Goal: Transaction & Acquisition: Purchase product/service

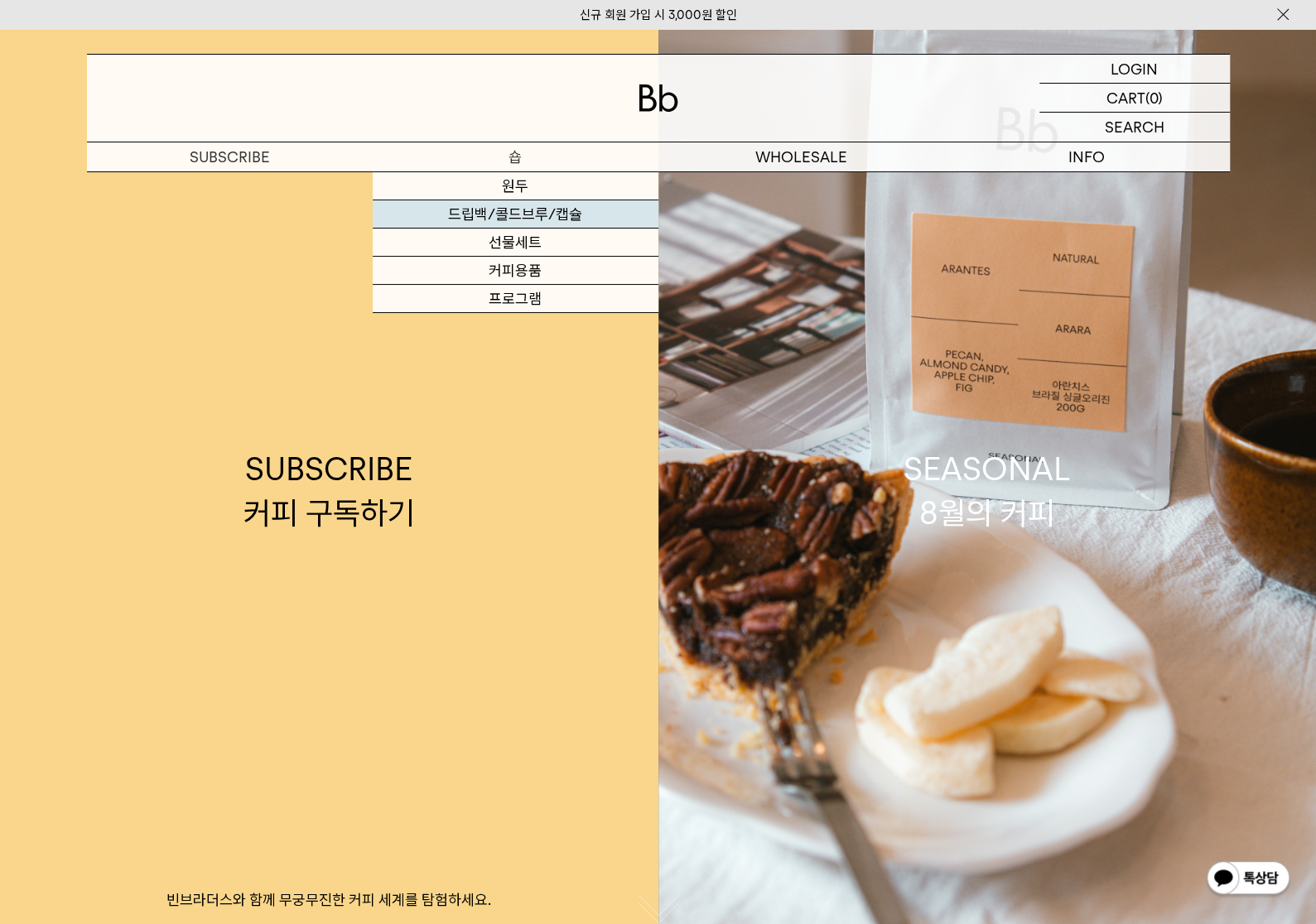
click at [507, 222] on link "드립백/콜드브루/캡슐" at bounding box center [515, 215] width 285 height 28
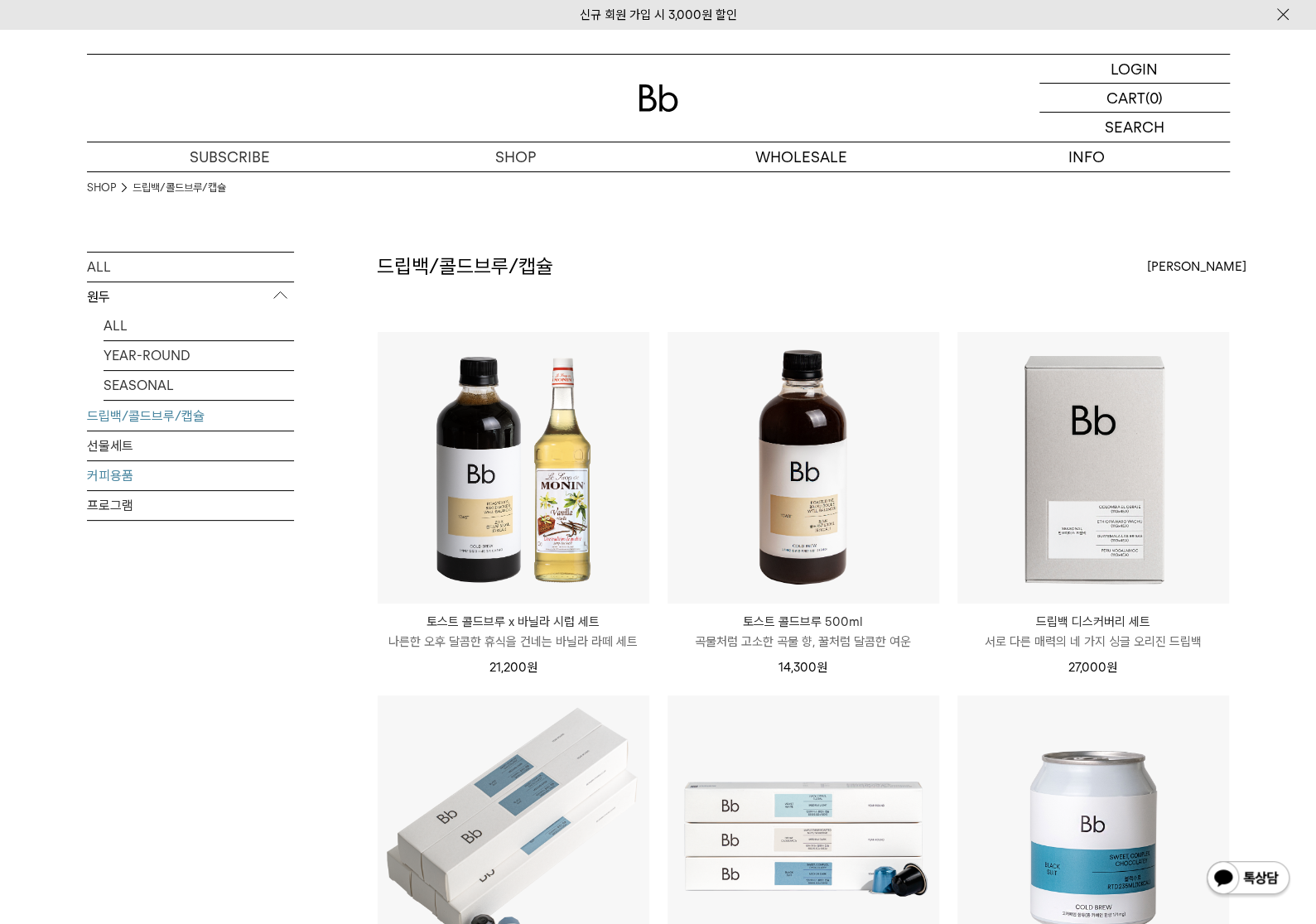
click at [104, 478] on link "커피용품" at bounding box center [190, 476] width 207 height 29
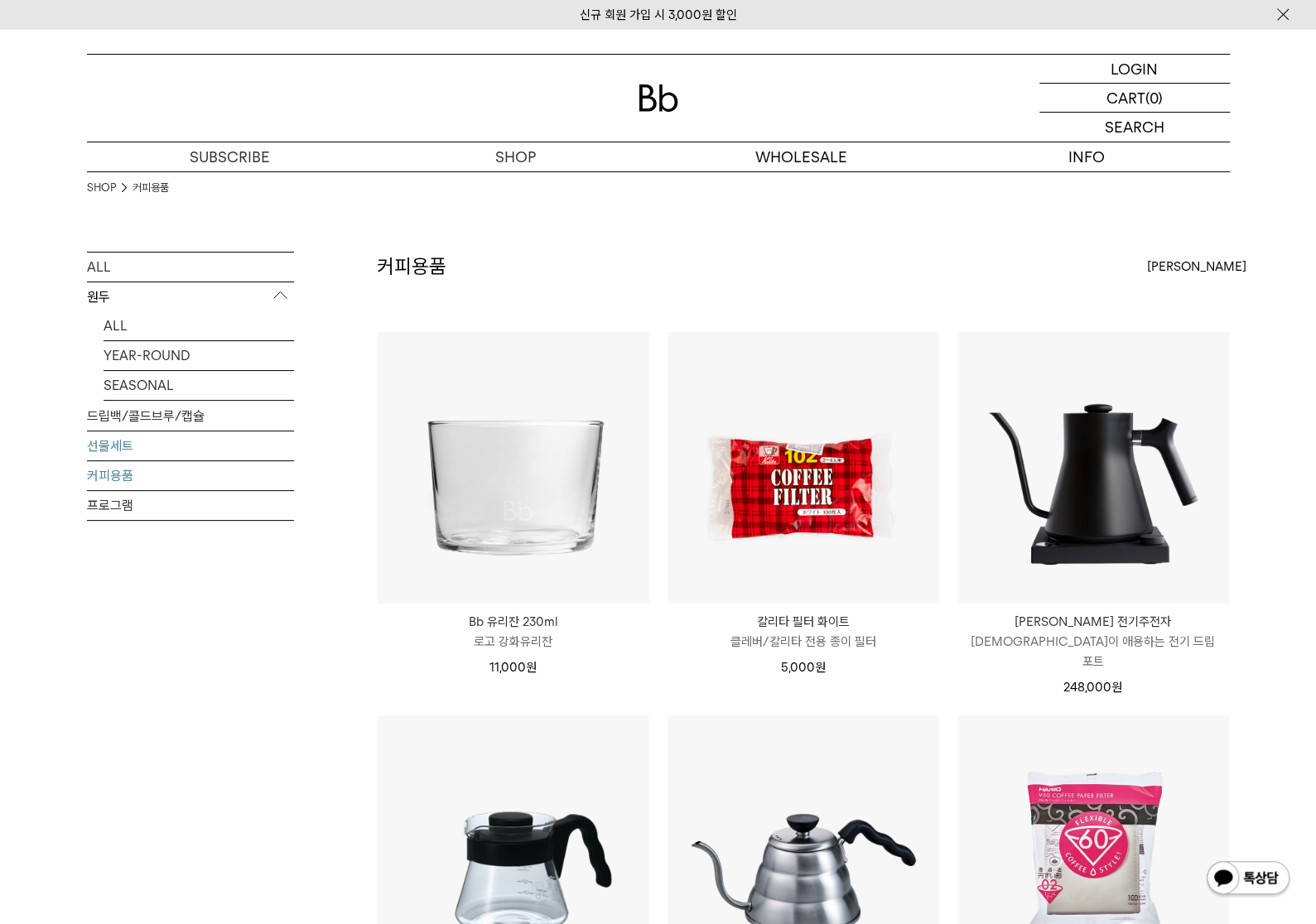
click at [113, 441] on link "선물세트" at bounding box center [190, 446] width 207 height 29
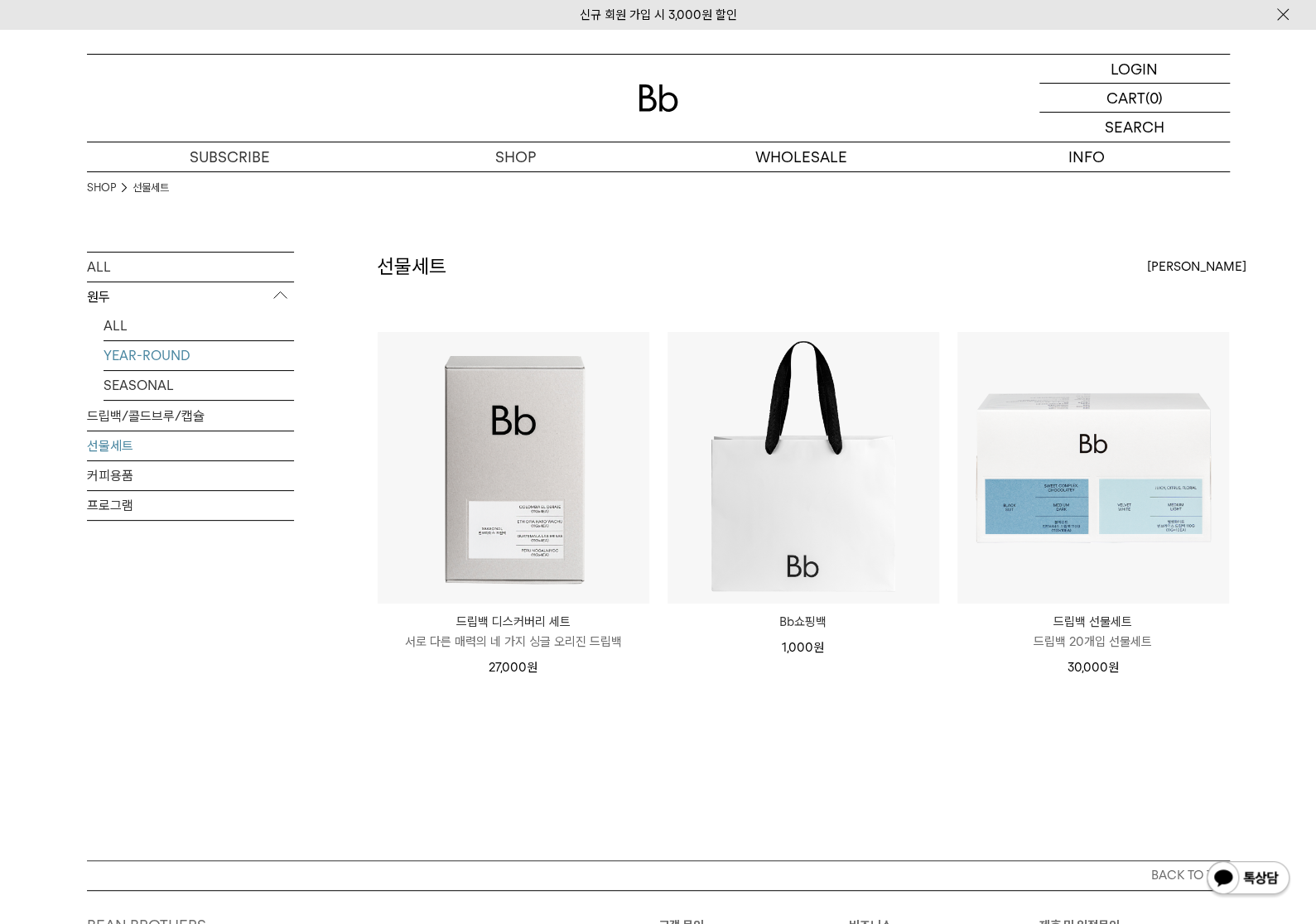
click at [141, 359] on link "YEAR-ROUND" at bounding box center [199, 355] width 190 height 29
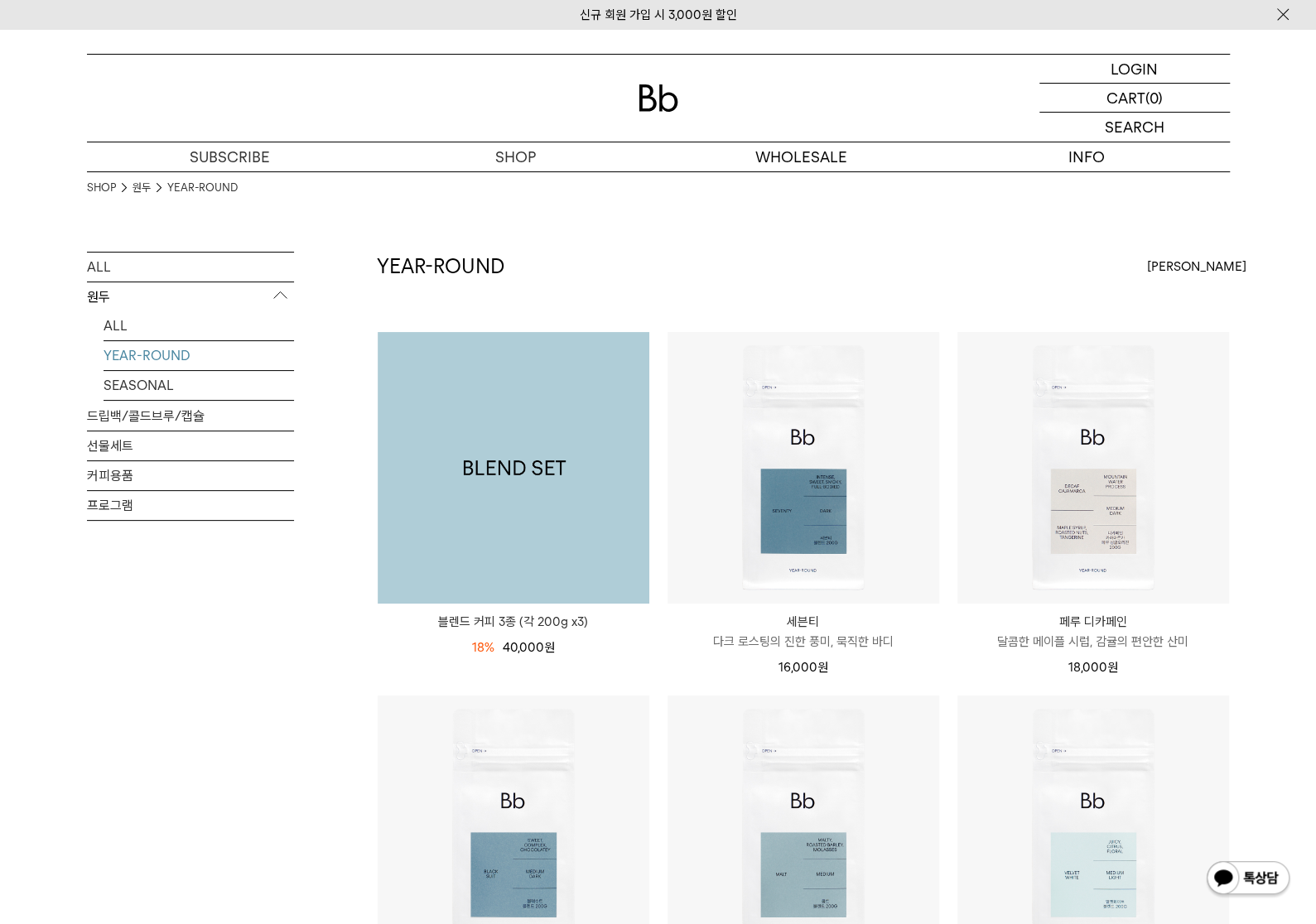
click at [434, 462] on img at bounding box center [514, 468] width 271 height 271
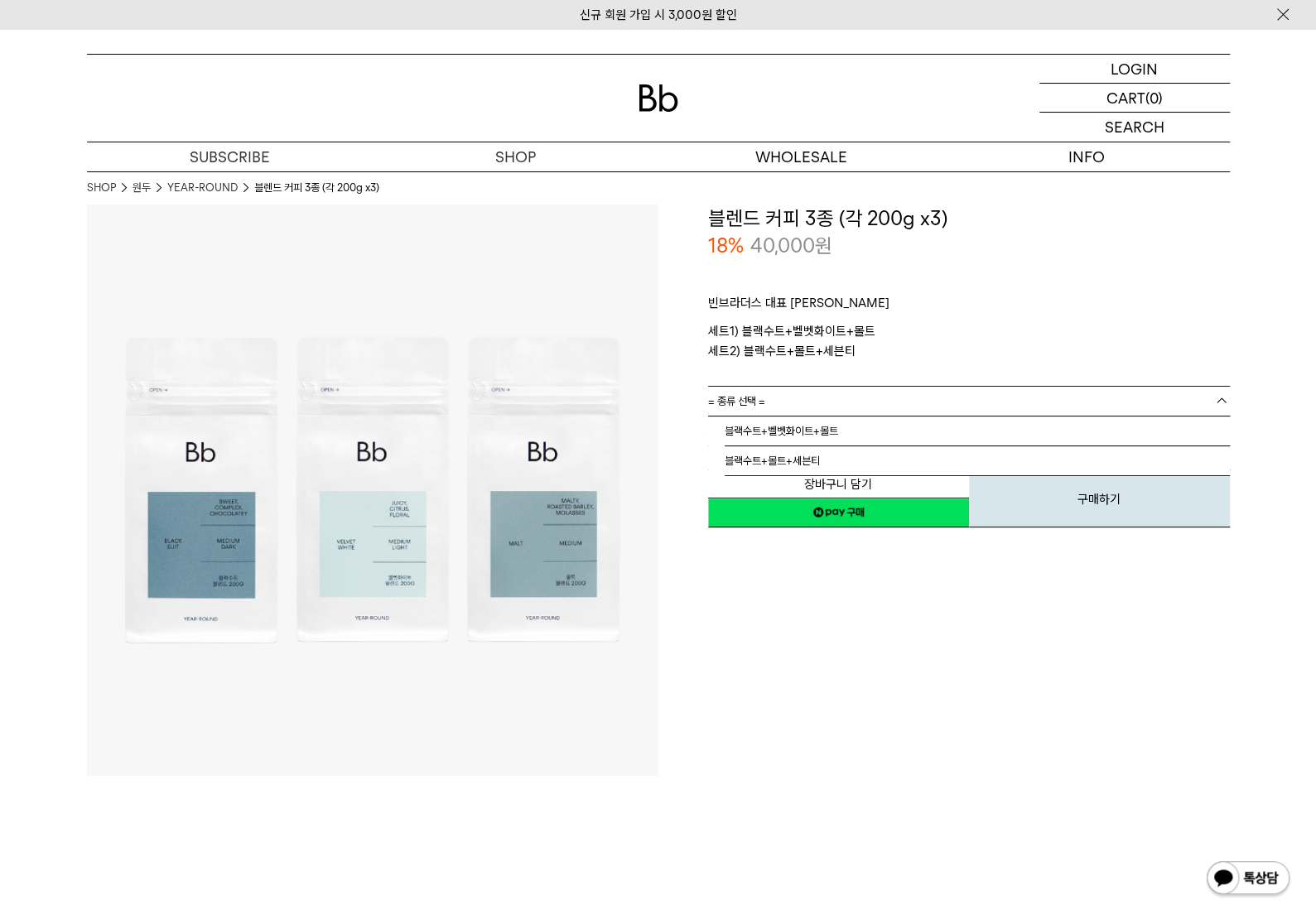
click at [1221, 398] on b at bounding box center [1222, 401] width 17 height 17
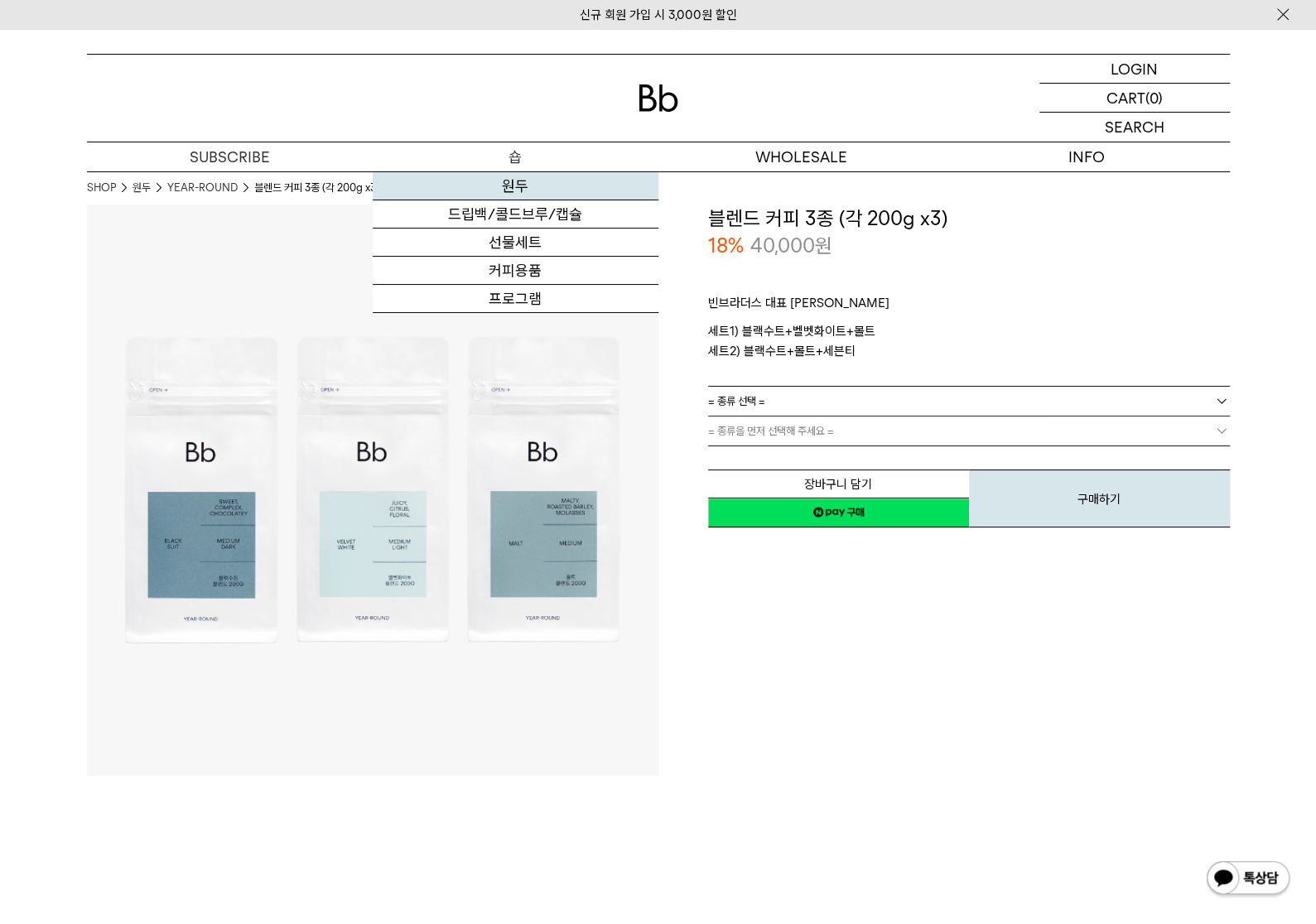
click at [517, 191] on link "원두" at bounding box center [515, 187] width 285 height 28
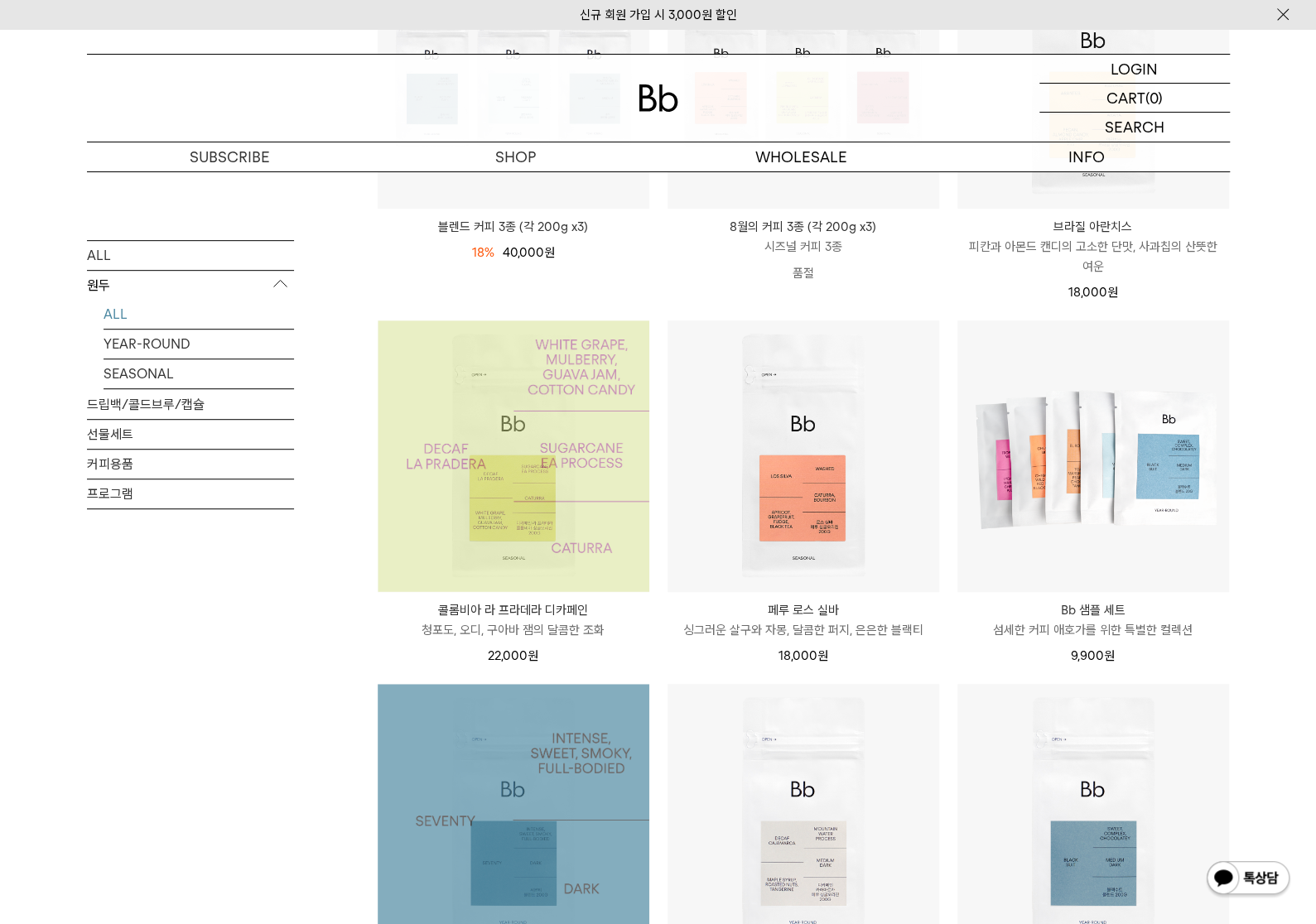
scroll to position [367, 0]
